Goal: Transaction & Acquisition: Book appointment/travel/reservation

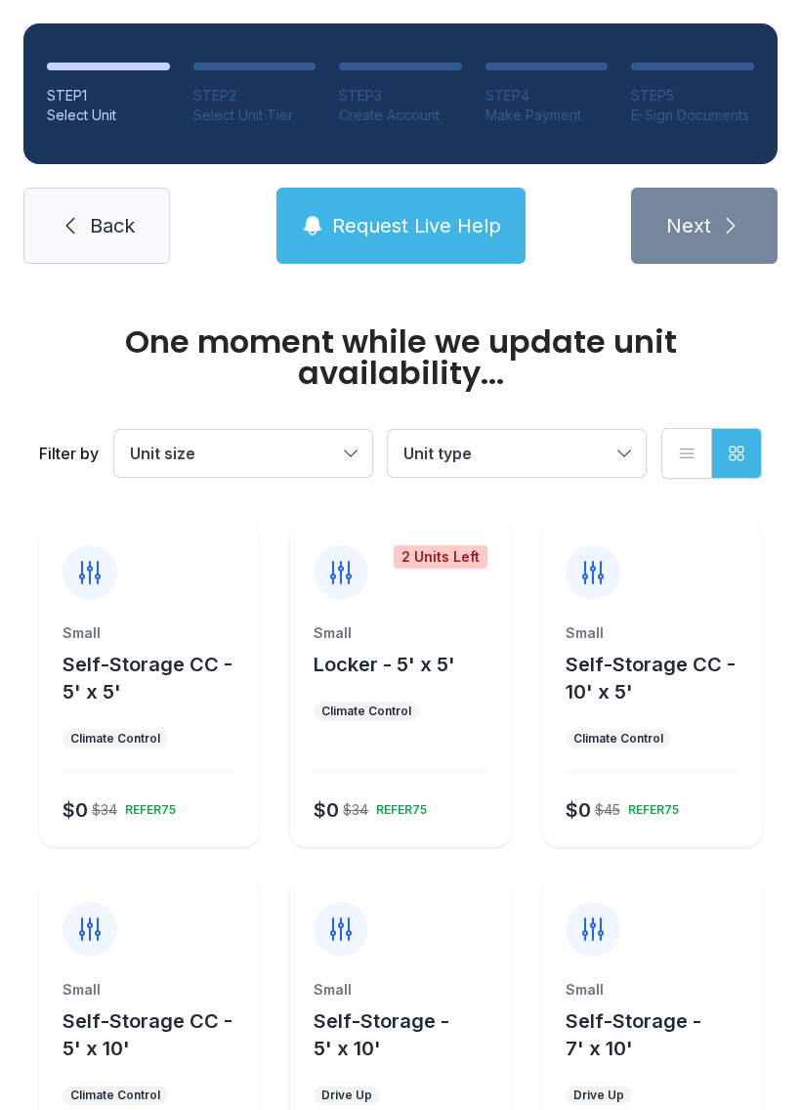
click at [81, 599] on div at bounding box center [149, 561] width 220 height 78
click at [459, 576] on div "2 Units Left" at bounding box center [400, 561] width 220 height 78
click at [49, 553] on div at bounding box center [149, 561] width 220 height 78
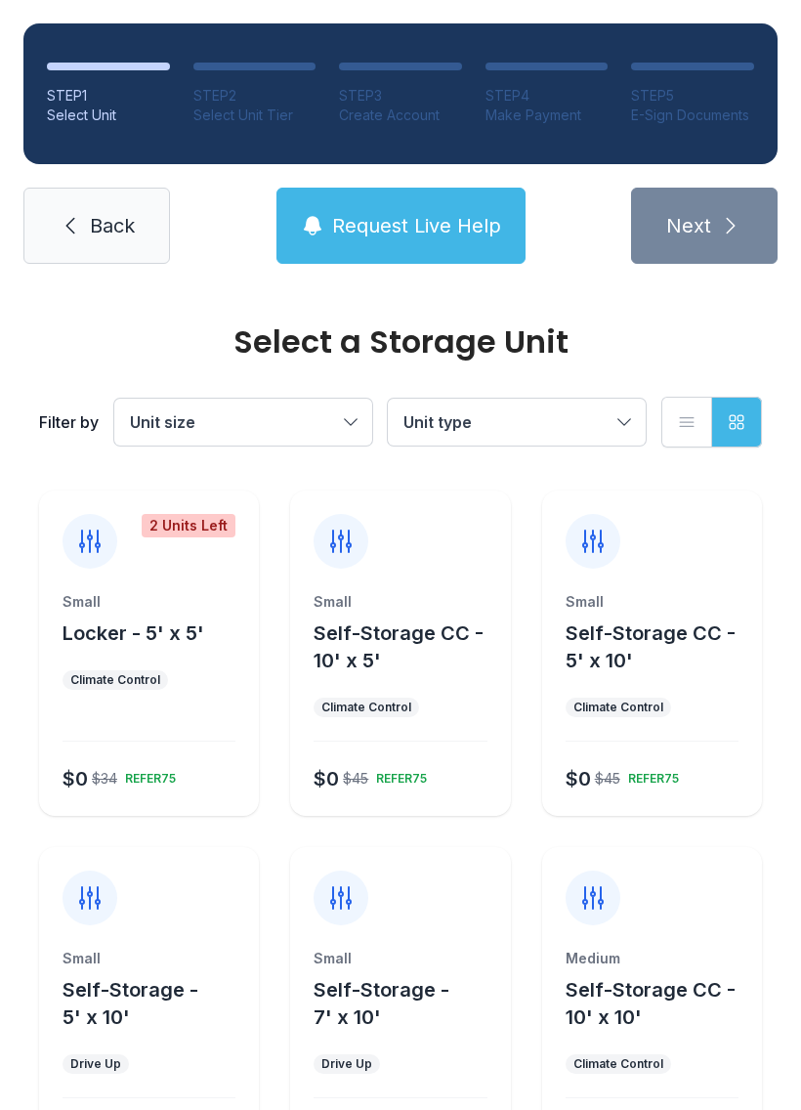
click at [88, 621] on span "Locker - 5' x 5'" at bounding box center [134, 632] width 142 height 23
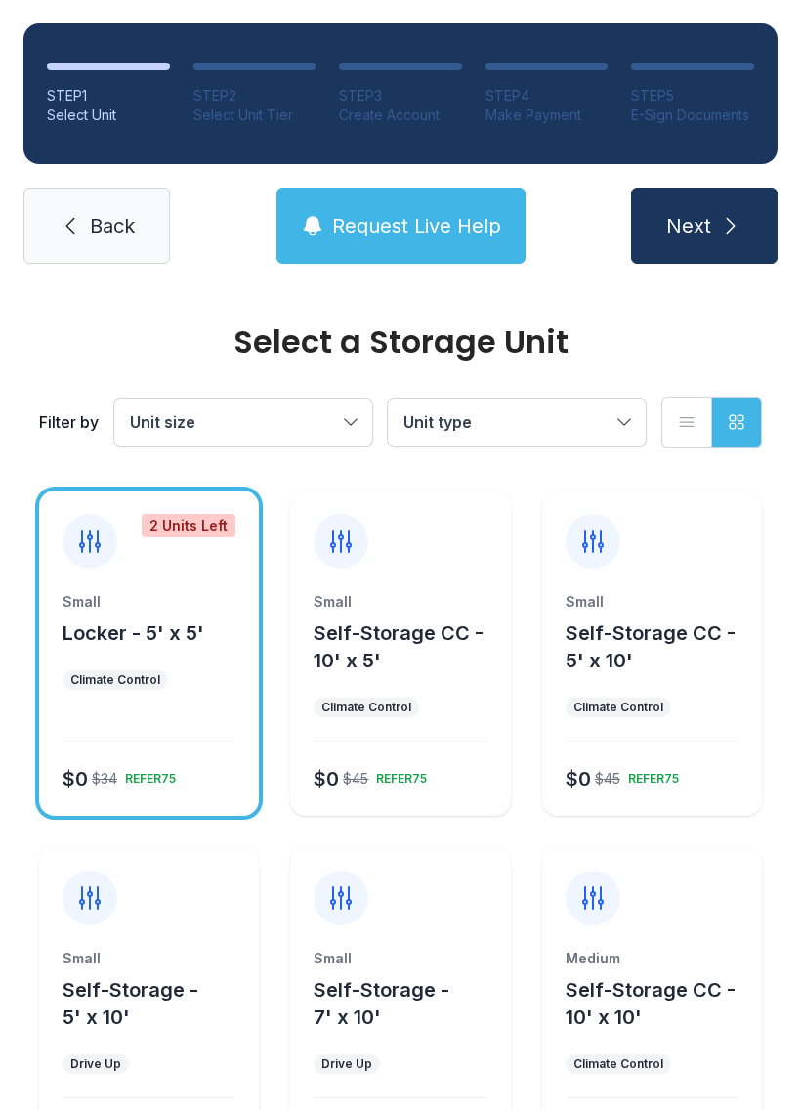
click at [331, 621] on span "Self-Storage CC - 10' x 5'" at bounding box center [399, 646] width 170 height 51
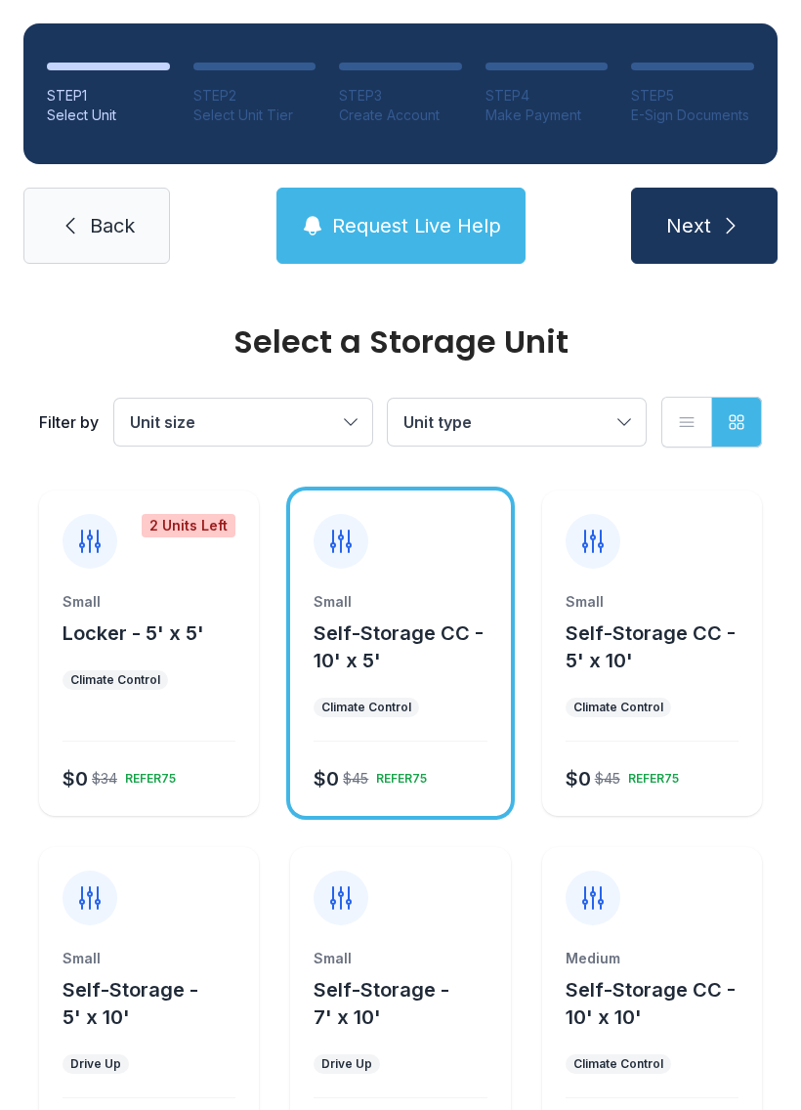
click at [658, 228] on button "Next" at bounding box center [704, 226] width 147 height 76
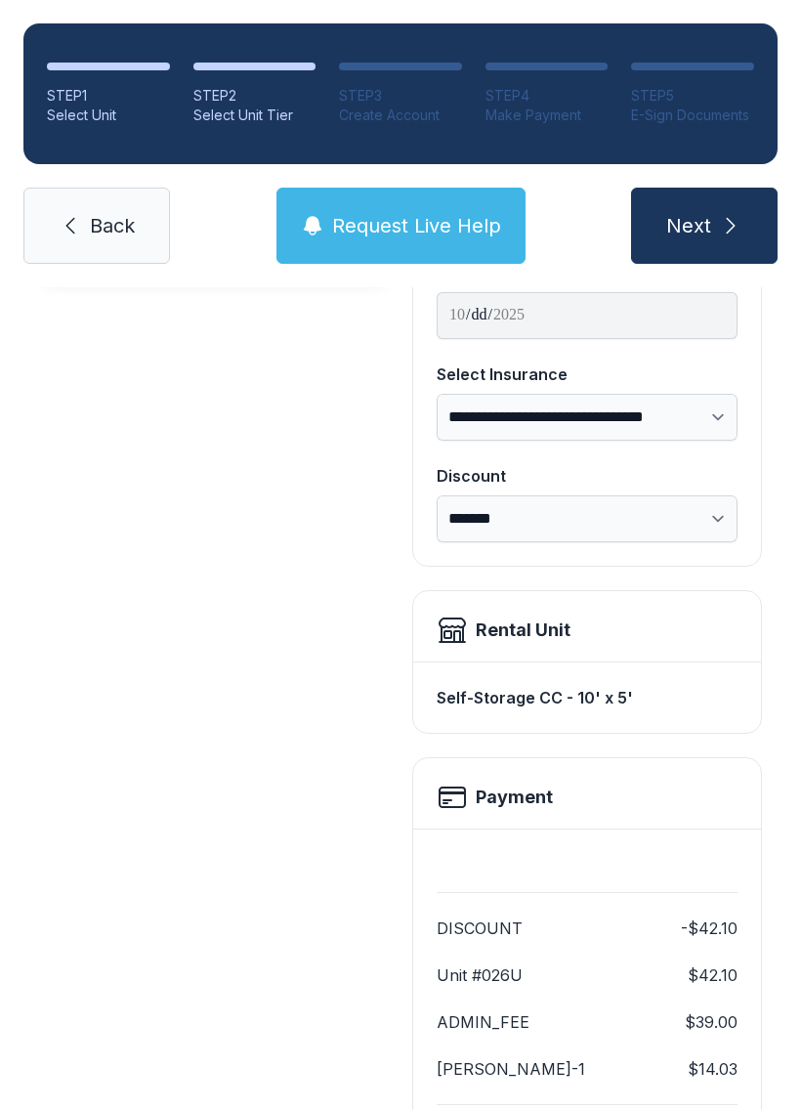
scroll to position [246, 0]
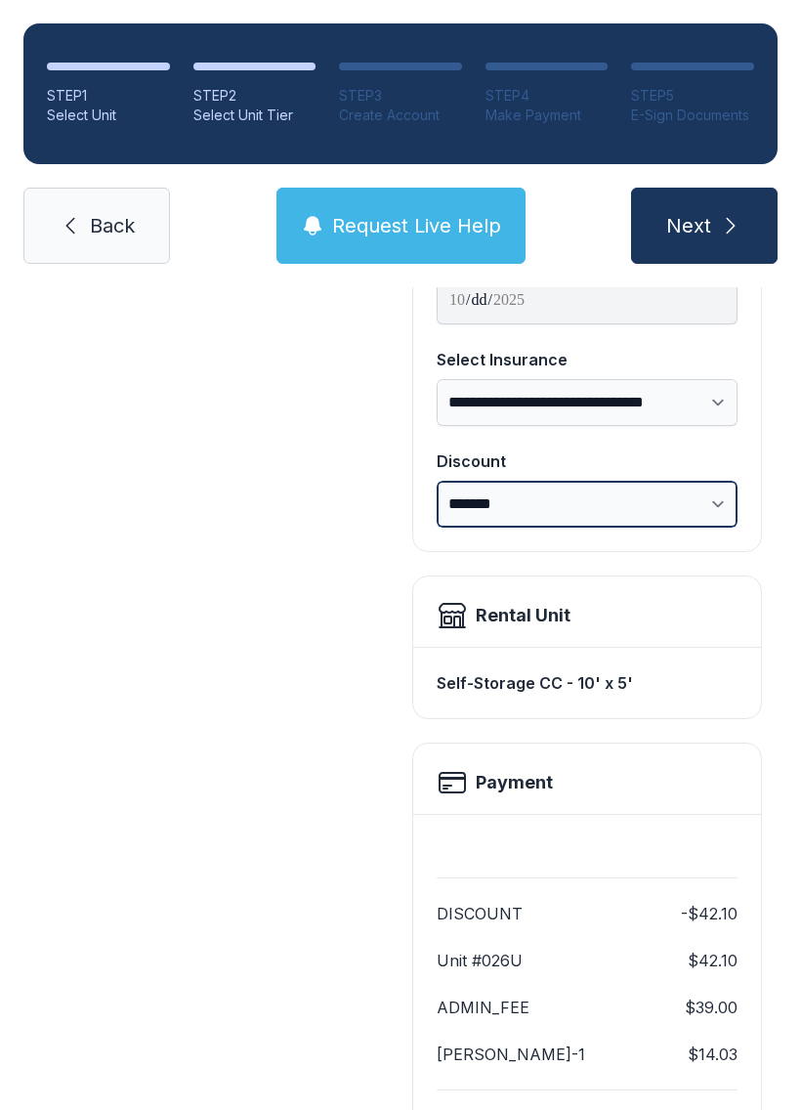
click at [727, 498] on select "**********" at bounding box center [587, 504] width 301 height 47
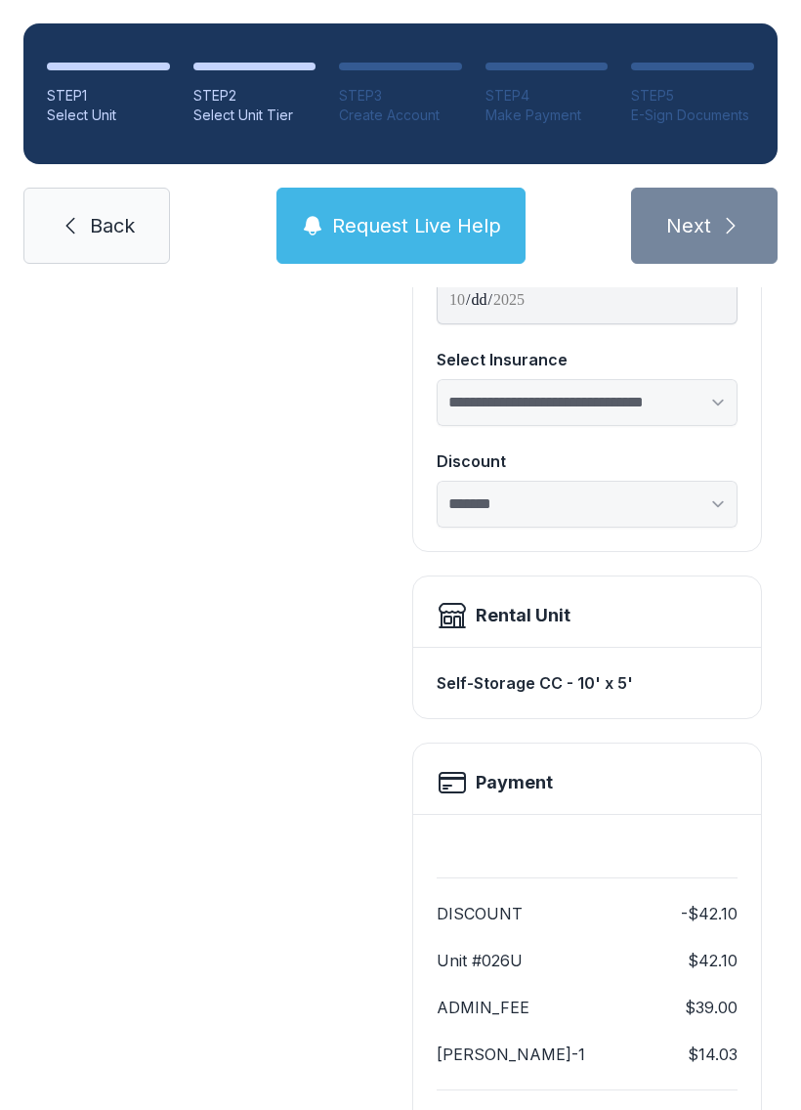
select select "**********"
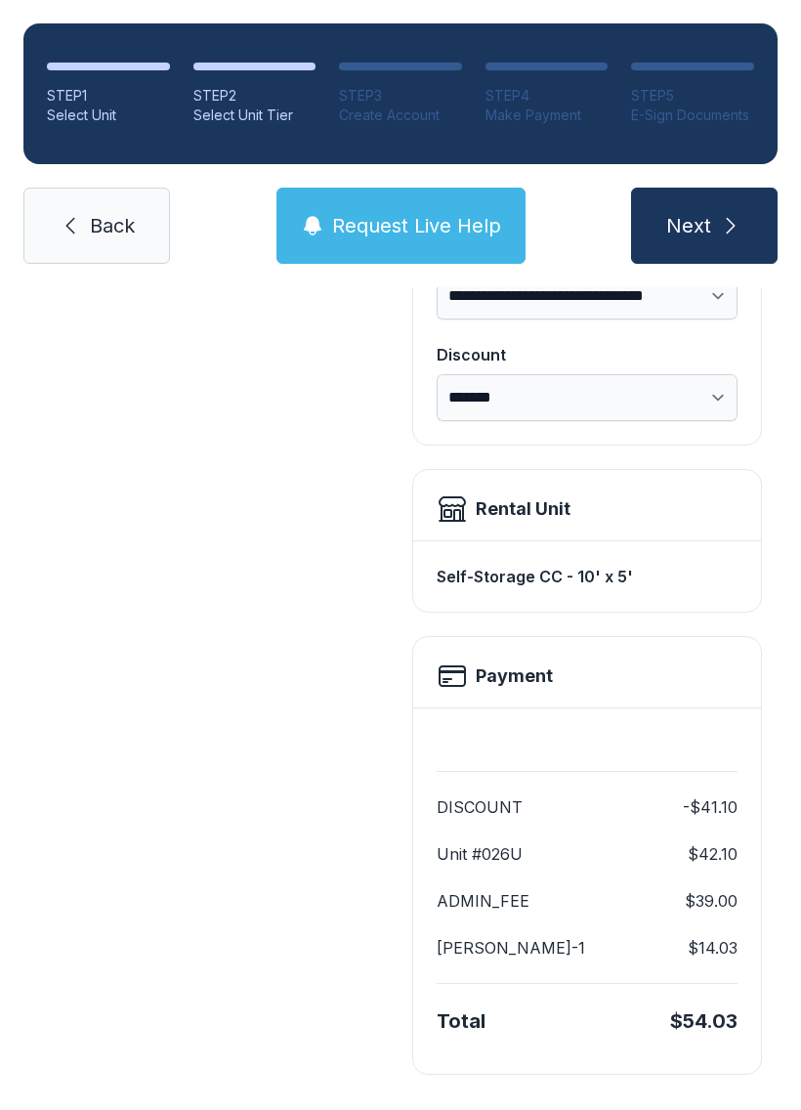
scroll to position [-25, 0]
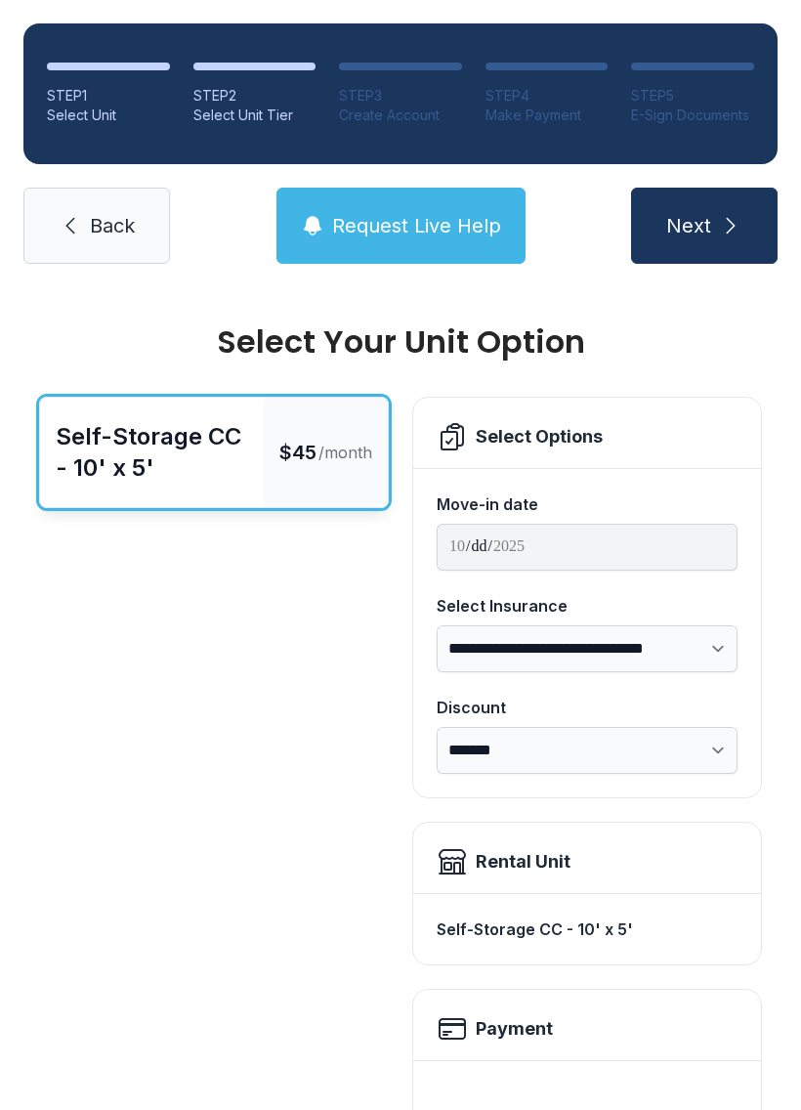
click at [65, 220] on icon at bounding box center [70, 225] width 23 height 23
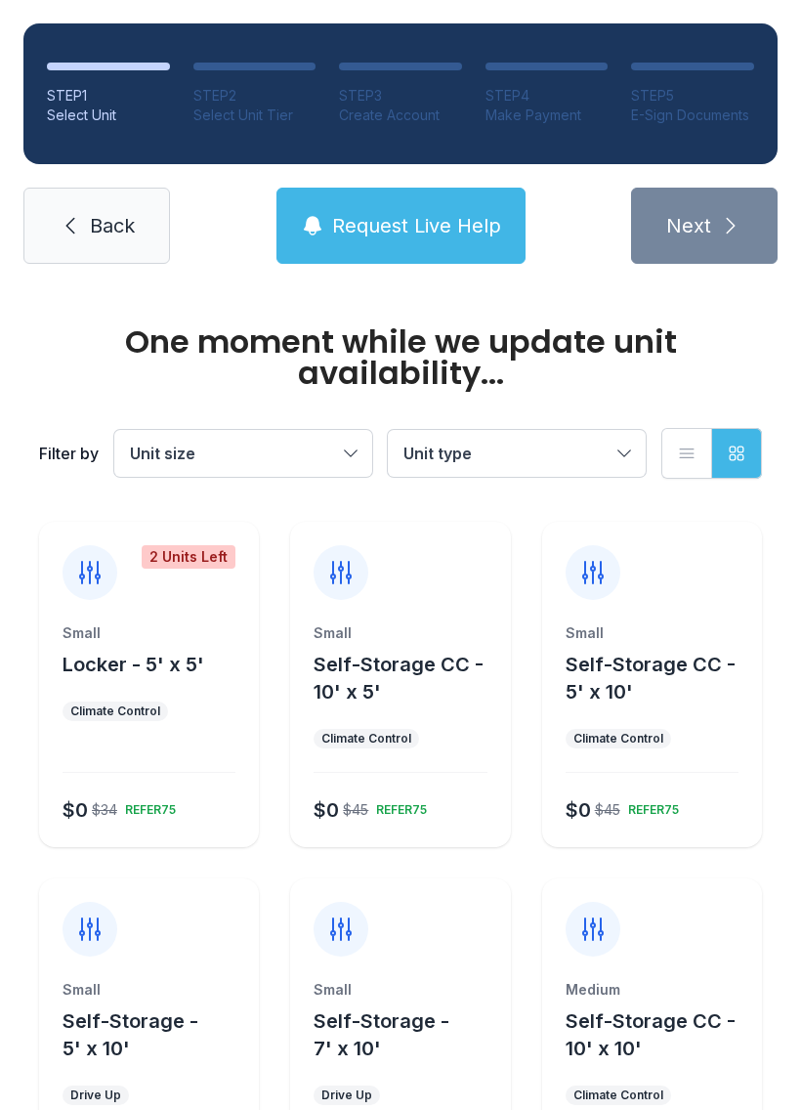
click at [618, 715] on div "Small Self-Storage CC - 5' x 10' Climate Control $0 $45 REFER75" at bounding box center [652, 735] width 220 height 224
click at [577, 582] on icon at bounding box center [592, 572] width 31 height 31
click at [630, 707] on div "Small Self-Storage CC - 5' x 10' Climate Control $0 $45 REFER75" at bounding box center [652, 735] width 220 height 224
click at [634, 720] on div "Small Self-Storage CC - 5' x 10' Climate Control $0 $45 REFER75" at bounding box center [652, 735] width 220 height 224
click at [634, 719] on div "Small Self-Storage CC - 5' x 10' Climate Control $0 $45 REFER75" at bounding box center [652, 735] width 220 height 224
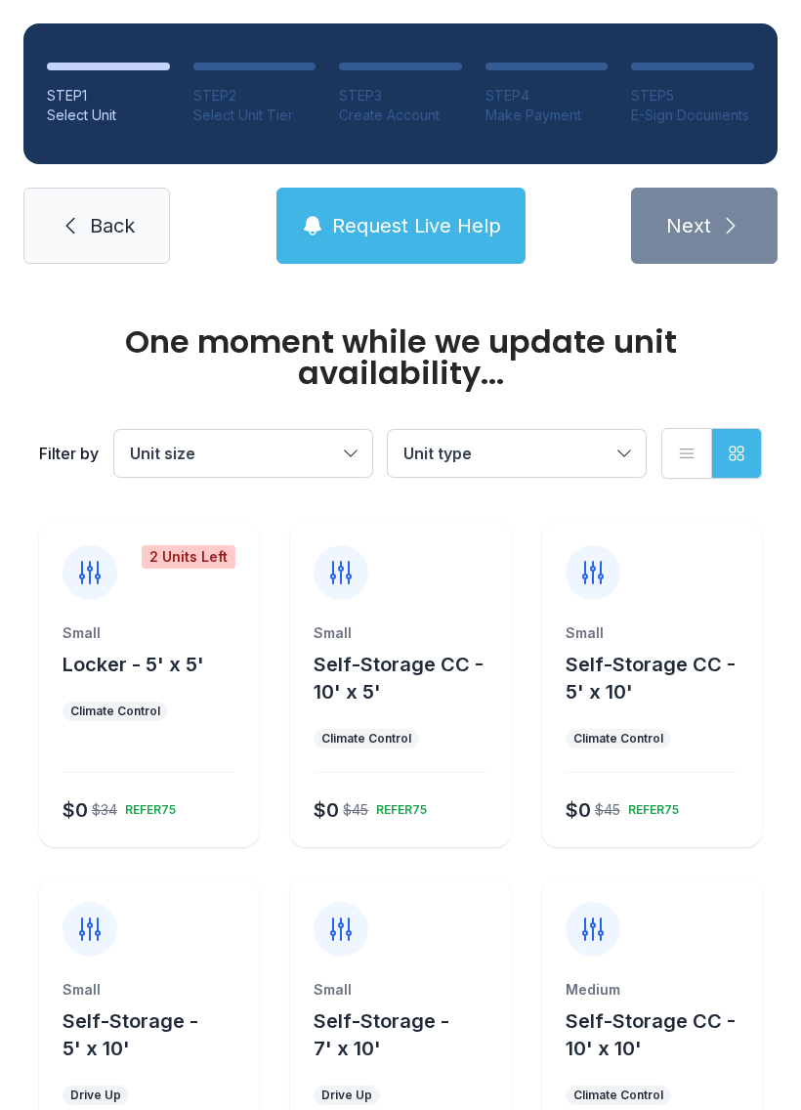
click at [592, 580] on icon at bounding box center [593, 572] width 20 height 21
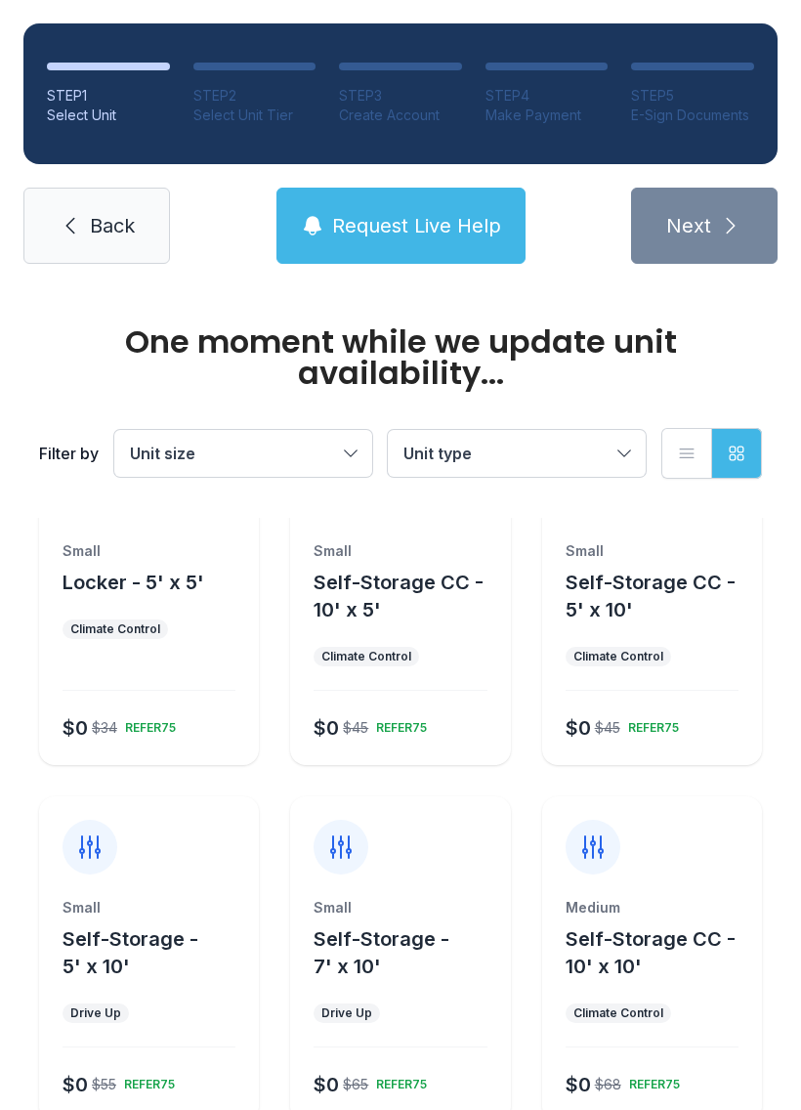
scroll to position [150, 0]
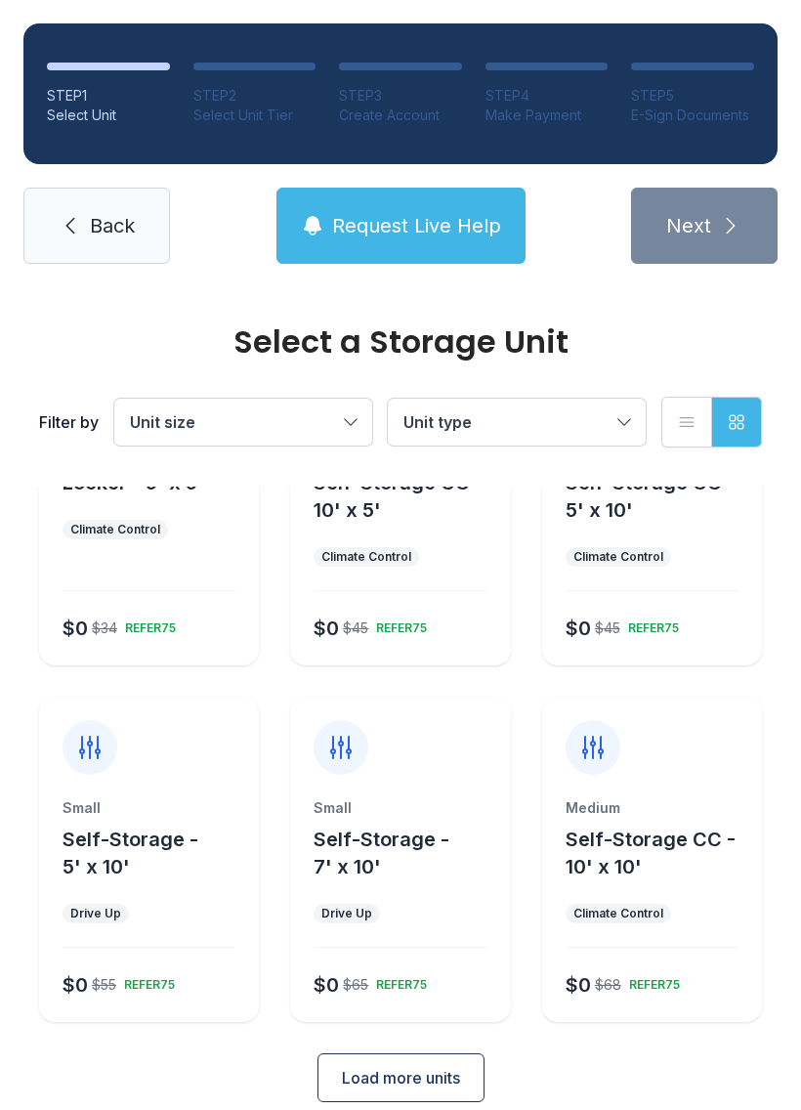
click at [609, 630] on div "$45" at bounding box center [607, 628] width 25 height 20
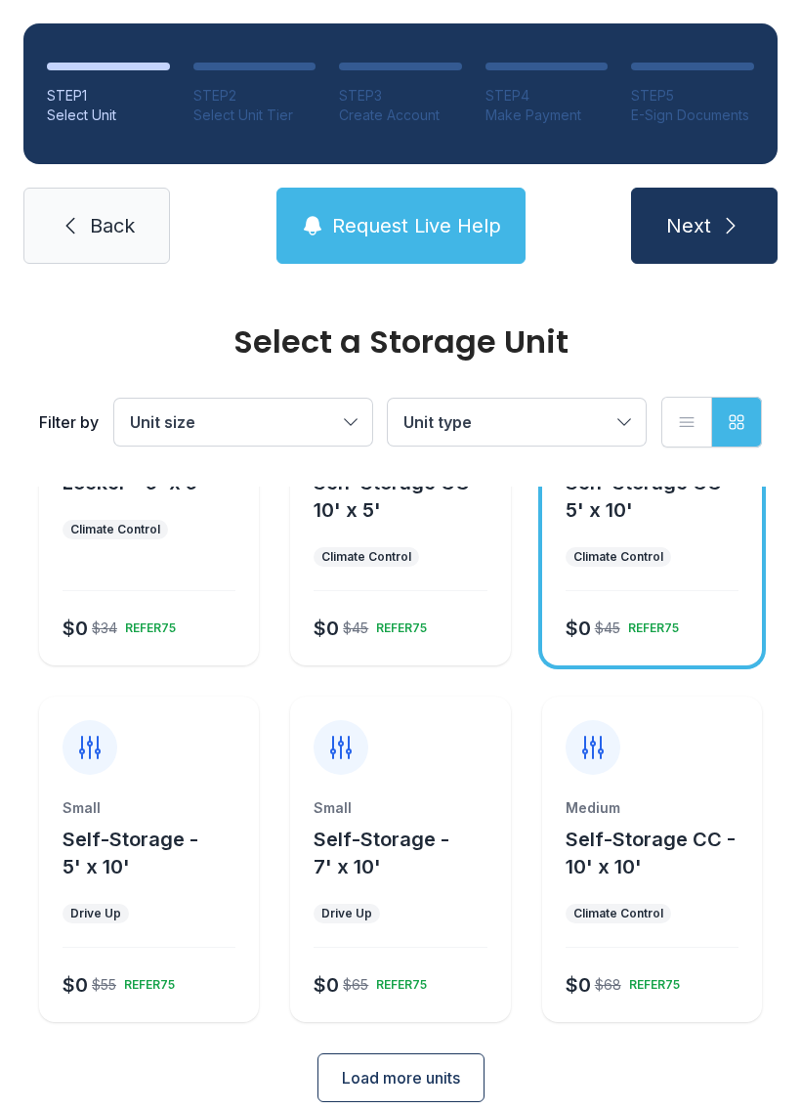
click at [671, 232] on span "Next" at bounding box center [688, 225] width 45 height 27
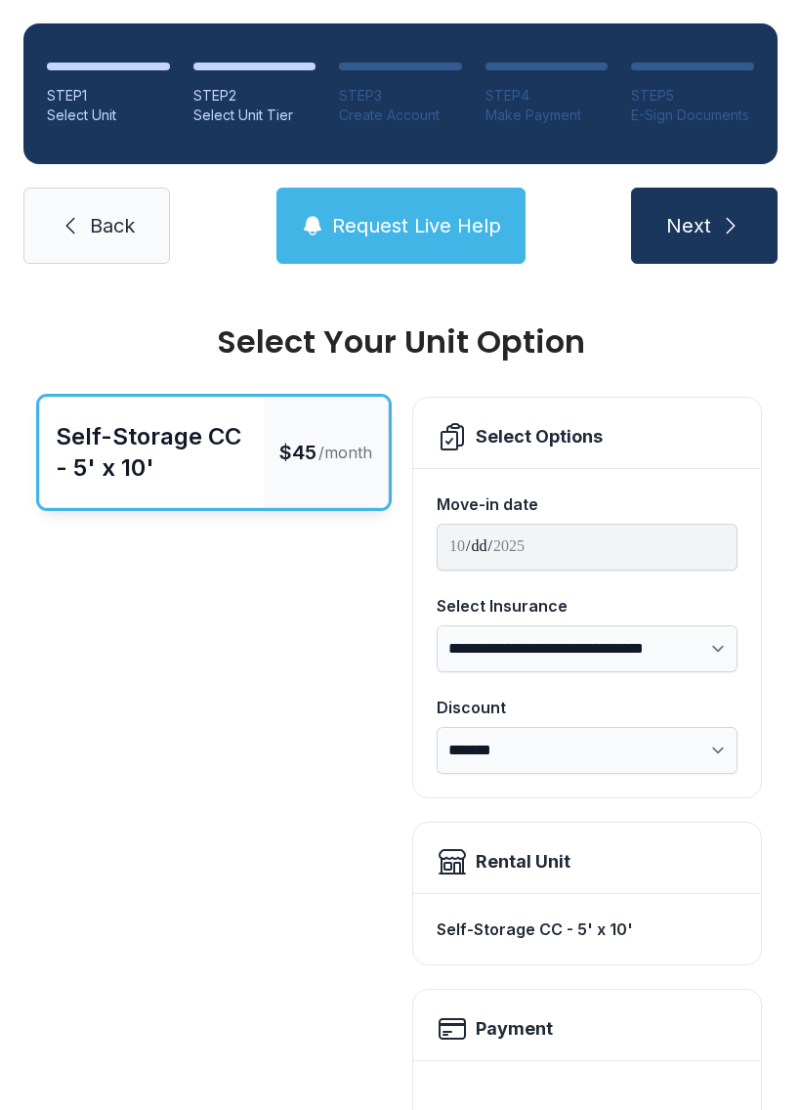
click at [66, 227] on icon at bounding box center [70, 225] width 23 height 23
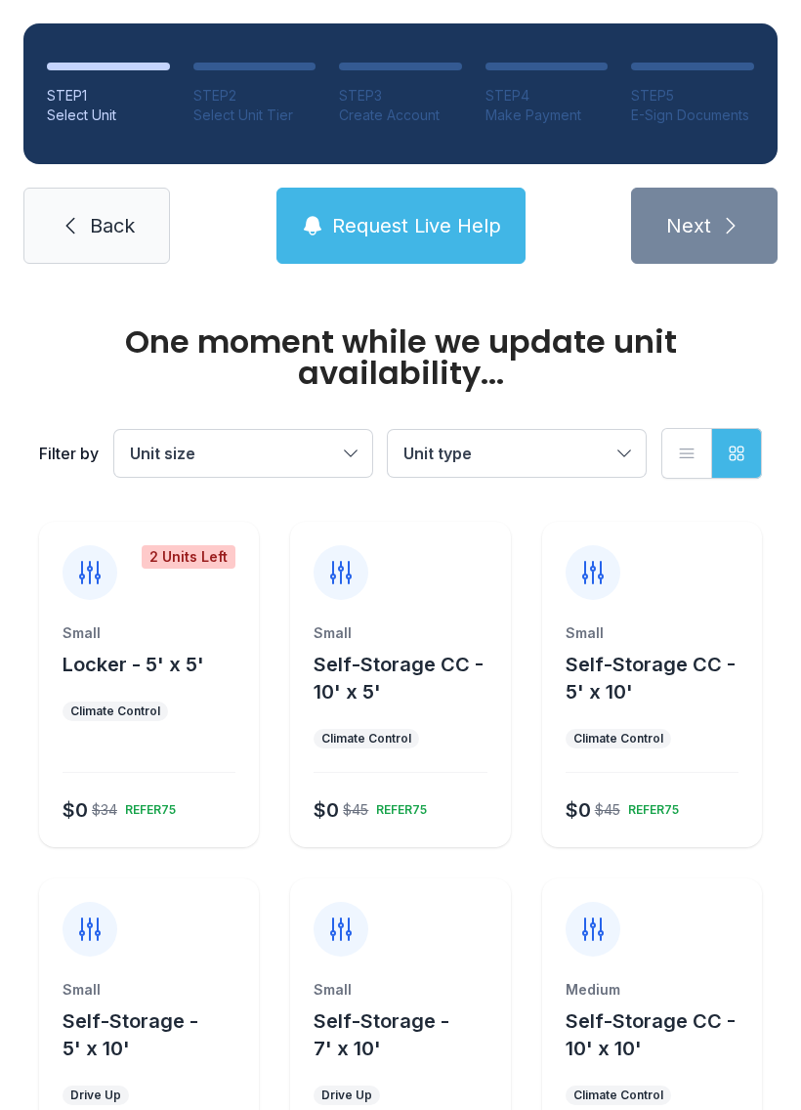
click at [146, 231] on link "Back" at bounding box center [96, 226] width 147 height 76
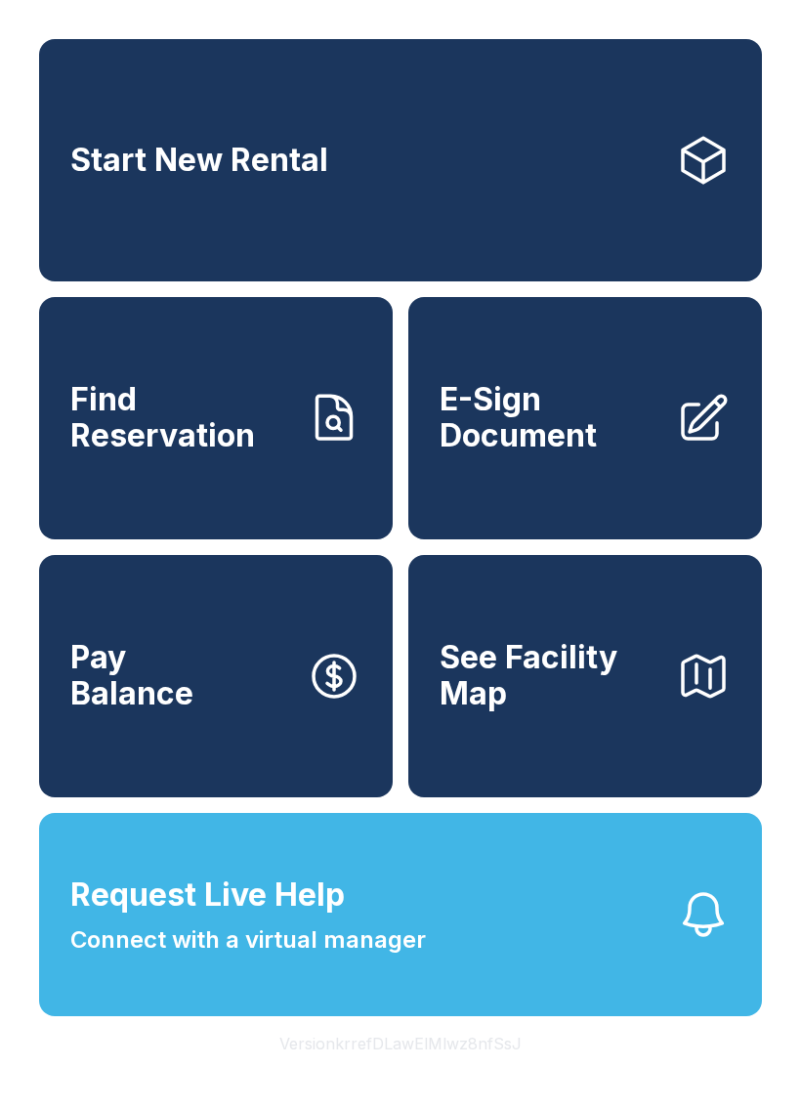
click at [268, 502] on link "Find Reservation" at bounding box center [216, 418] width 354 height 242
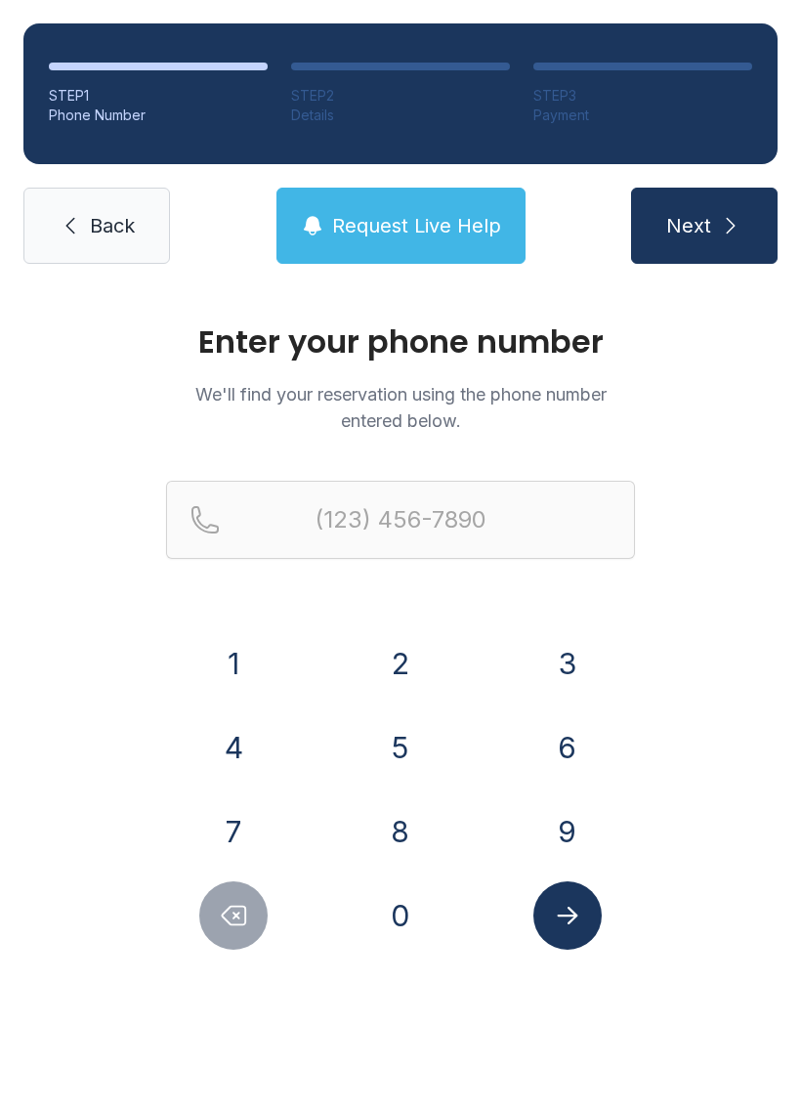
click at [402, 818] on button "8" at bounding box center [400, 831] width 68 height 68
click at [258, 648] on button "1" at bounding box center [233, 663] width 68 height 68
click at [241, 808] on button "7" at bounding box center [233, 831] width 68 height 68
click at [572, 822] on button "9" at bounding box center [567, 831] width 68 height 68
click at [569, 750] on button "6" at bounding box center [567, 747] width 68 height 68
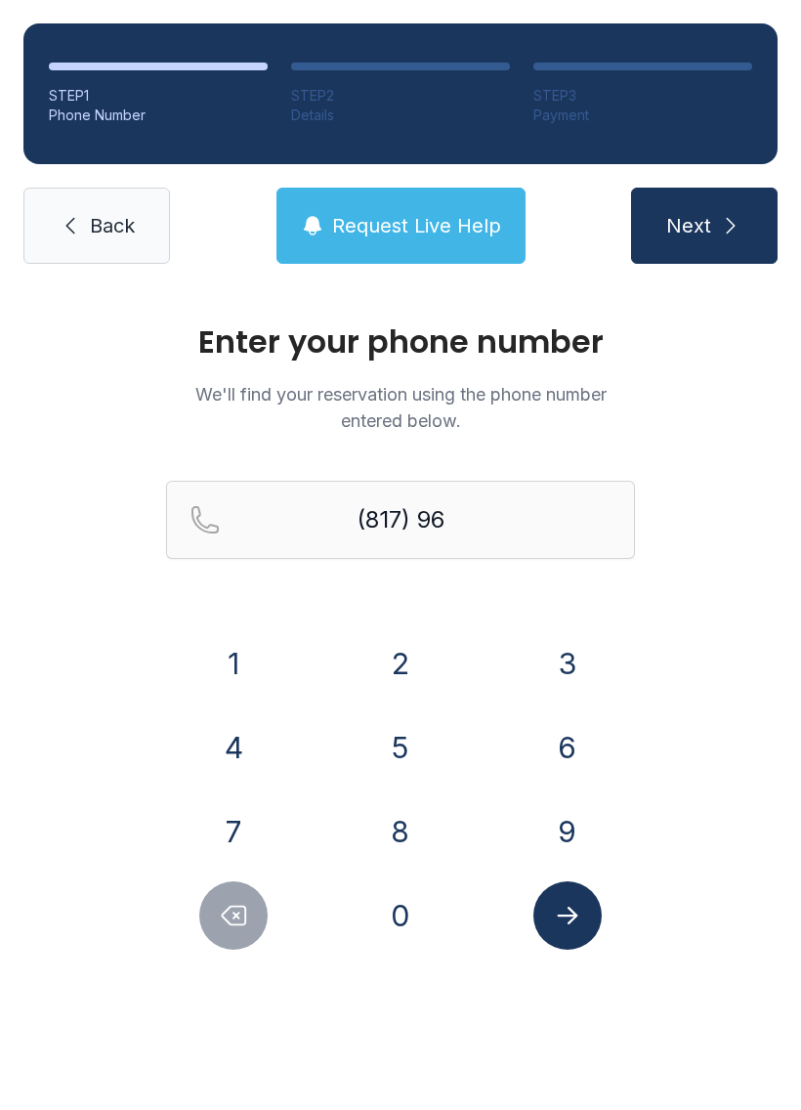
click at [402, 648] on button "2" at bounding box center [400, 663] width 68 height 68
click at [236, 821] on button "7" at bounding box center [233, 831] width 68 height 68
click at [247, 653] on button "1" at bounding box center [233, 663] width 68 height 68
click at [415, 826] on button "8" at bounding box center [400, 831] width 68 height 68
click at [395, 749] on button "5" at bounding box center [400, 747] width 68 height 68
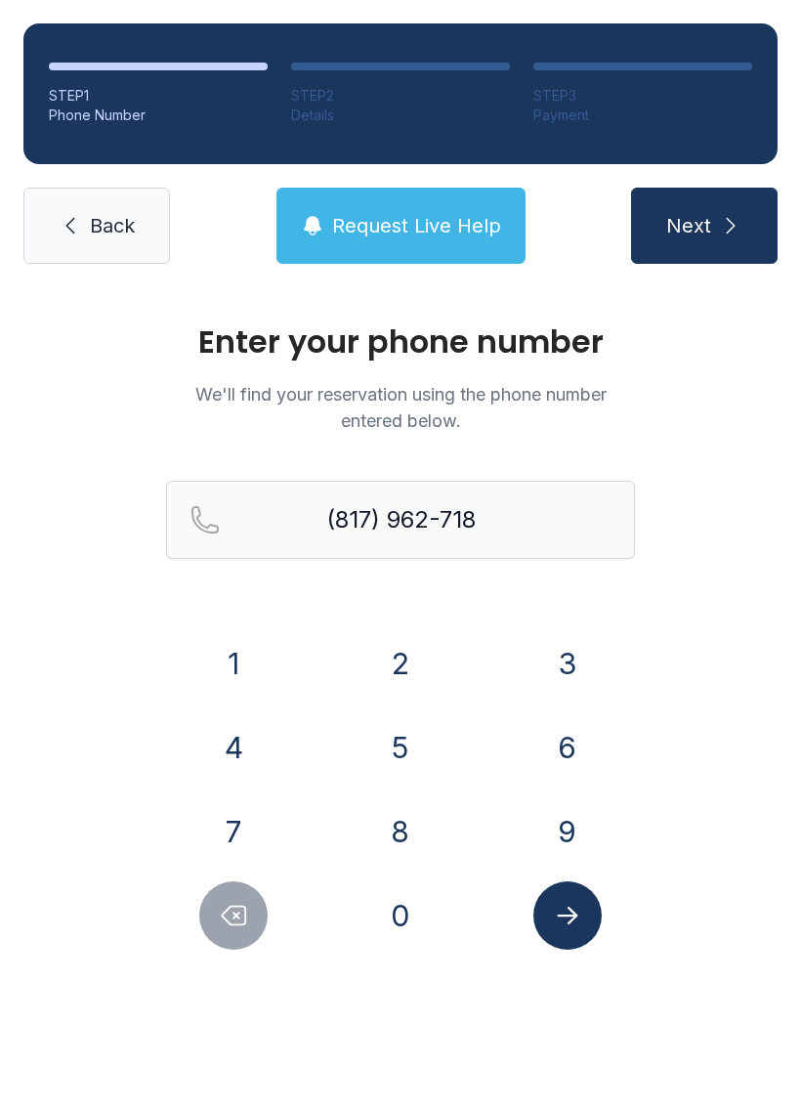
type input "[PHONE_NUMBER]"
click at [571, 906] on icon "Submit lookup form" at bounding box center [567, 915] width 29 height 29
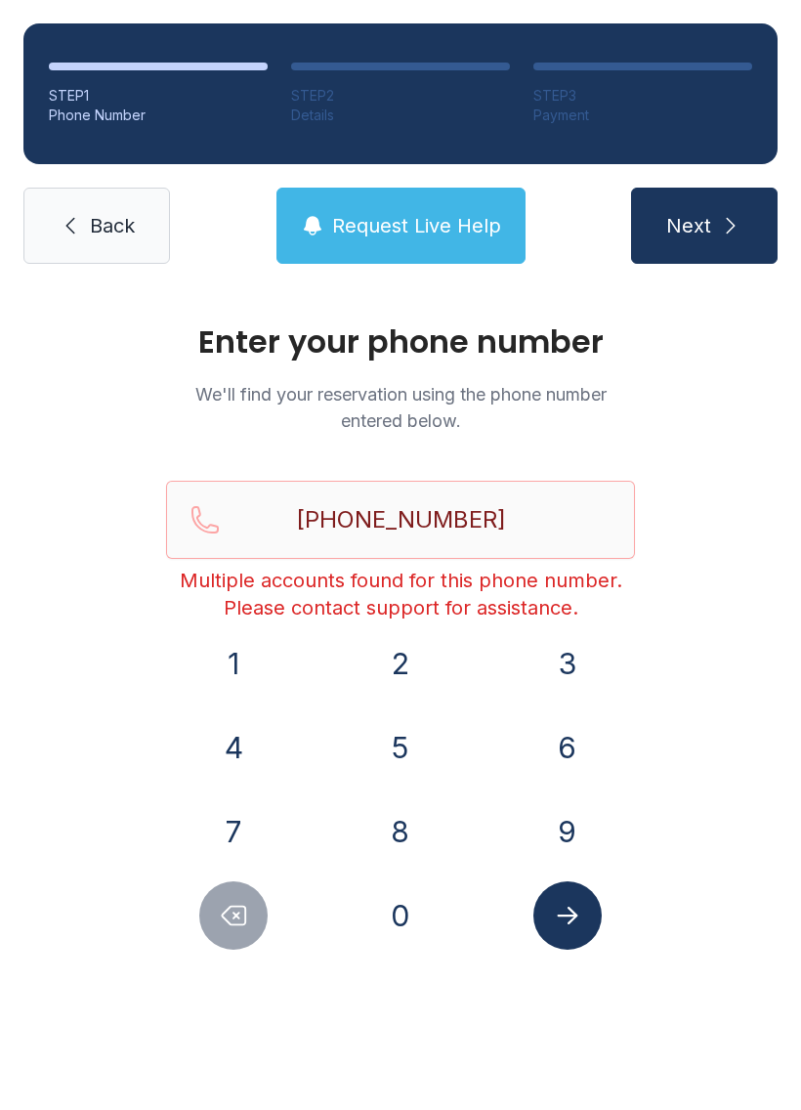
click at [101, 241] on link "Back" at bounding box center [96, 226] width 147 height 76
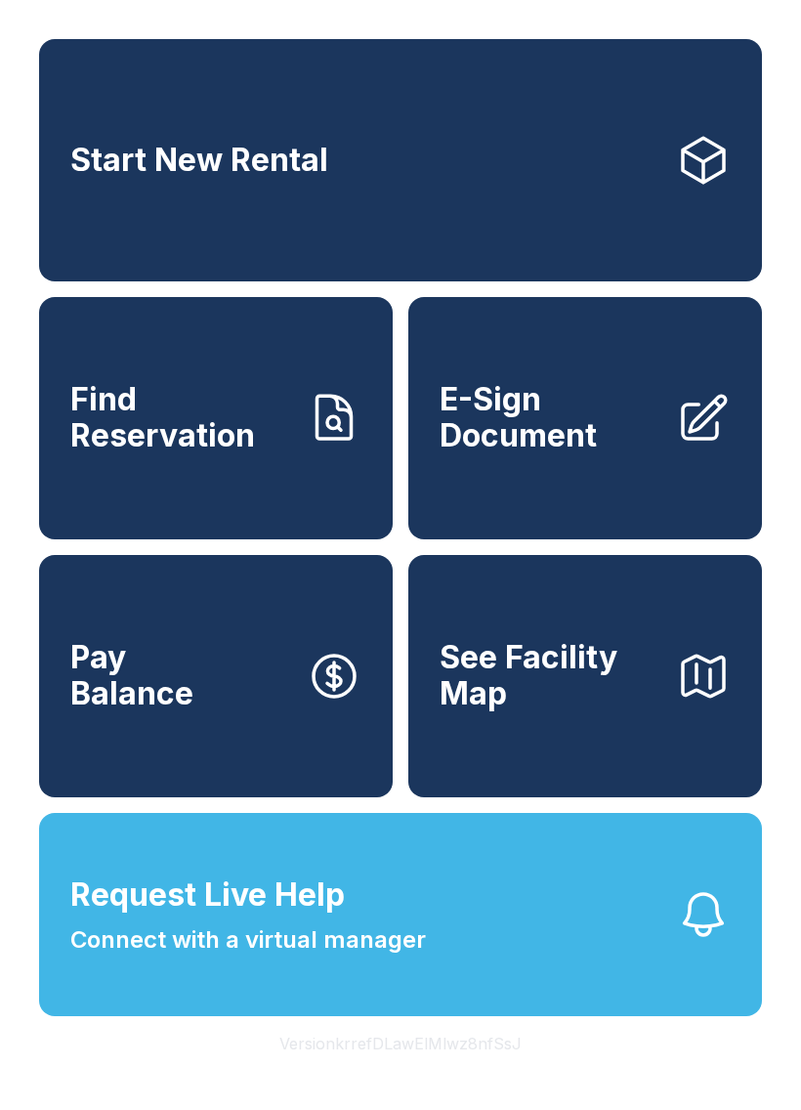
click at [559, 709] on span "See Facility Map" at bounding box center [550, 675] width 221 height 71
